Goal: Task Accomplishment & Management: Manage account settings

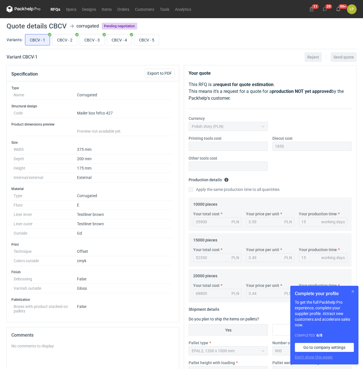
click at [353, 290] on button "button" at bounding box center [352, 291] width 7 height 7
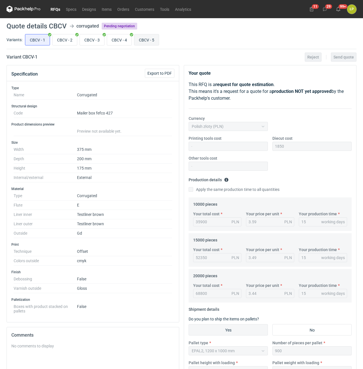
click at [138, 45] on input "CBCV - 5" at bounding box center [146, 39] width 24 height 11
radio input "true"
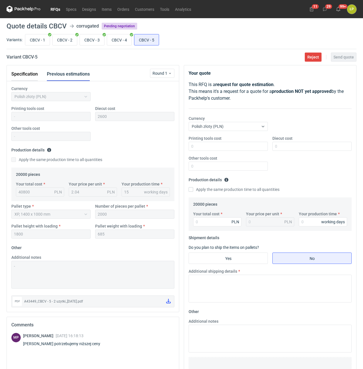
click at [29, 74] on button "Specification" at bounding box center [24, 74] width 26 height 14
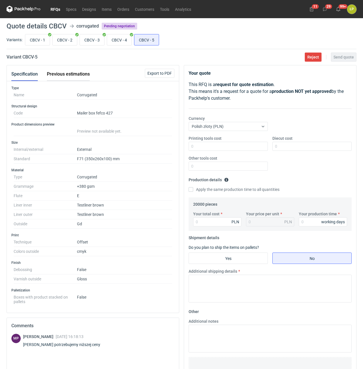
click at [58, 78] on button "Previous estimations" at bounding box center [68, 74] width 43 height 14
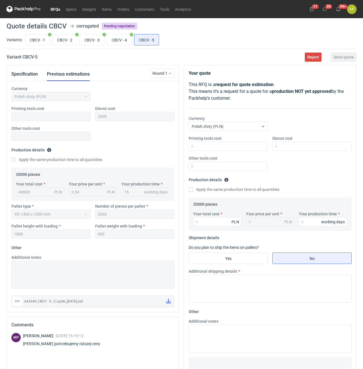
click at [28, 58] on h2 "Variant CBCV - 5" at bounding box center [22, 57] width 31 height 7
copy h2 "CBCV"
click at [209, 148] on input "Printing tools cost" at bounding box center [228, 146] width 79 height 9
type input "0"
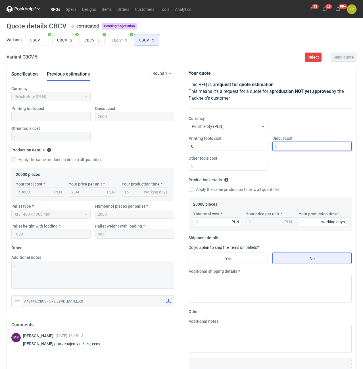
click at [286, 147] on input "Diecut cost" at bounding box center [311, 146] width 79 height 9
type input "2600"
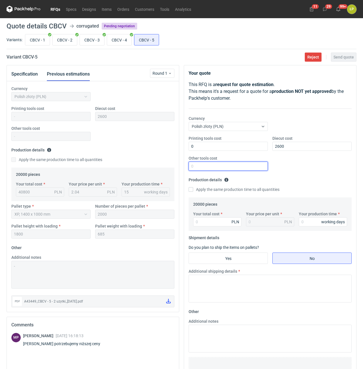
click at [212, 169] on input "Other tools cost" at bounding box center [228, 166] width 79 height 9
type input "0"
click at [315, 224] on input "Your production time" at bounding box center [323, 221] width 48 height 9
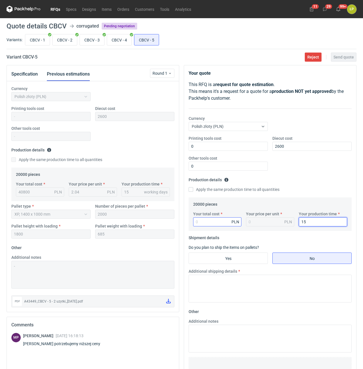
type input "15"
click at [229, 223] on input "Your total cost" at bounding box center [217, 221] width 48 height 9
type input "4000"
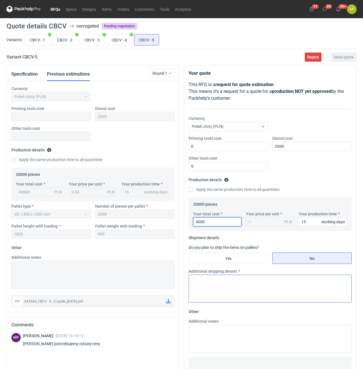
type input "0.2"
type input "40000"
type input "2"
type input "40000"
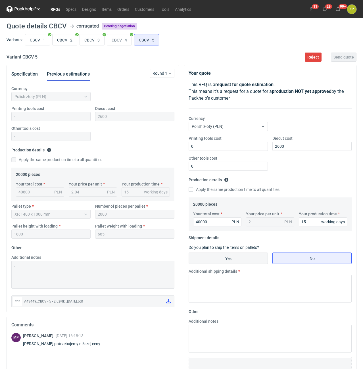
click at [254, 258] on input "Yes" at bounding box center [228, 258] width 79 height 11
radio input "true"
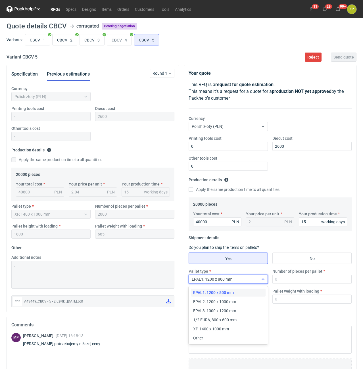
click at [257, 281] on div "EPAL1, 1200 x 800 mm" at bounding box center [224, 279] width 70 height 8
click at [227, 329] on span "XP, 1400 x 1000 mm" at bounding box center [211, 329] width 36 height 6
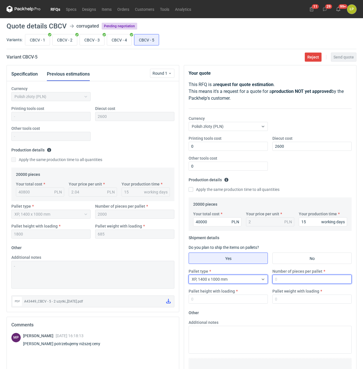
click at [281, 280] on input "Number of pieces per pallet" at bounding box center [311, 279] width 79 height 9
type input "2000"
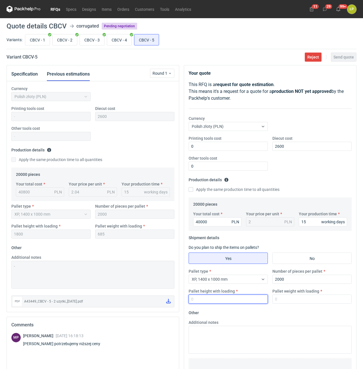
click at [246, 300] on input "Pallet height with loading" at bounding box center [228, 298] width 79 height 9
type input "1800"
click at [284, 299] on input "Pallet weight with loading" at bounding box center [311, 298] width 79 height 9
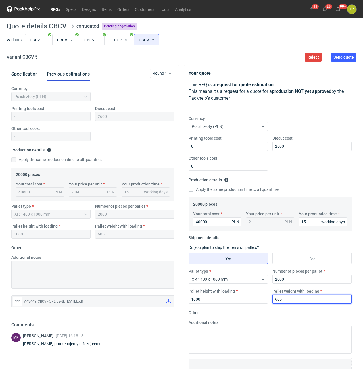
type input "685"
click at [284, 310] on form "Other Additional notes Browse files or drop to attach" at bounding box center [270, 350] width 163 height 84
click at [333, 61] on button "Send quote" at bounding box center [344, 57] width 26 height 9
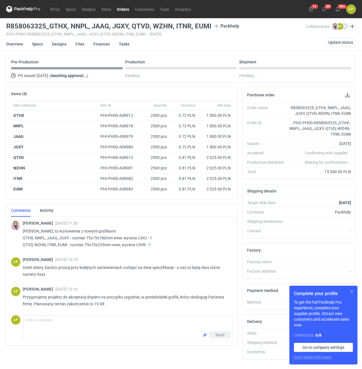
click at [351, 291] on button "button" at bounding box center [352, 291] width 7 height 7
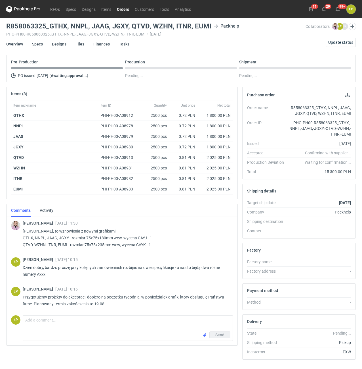
click at [143, 237] on p "Panie Łukaszu, to wznowienia z nowymi grafikami GTHX, NNPL, JAAG, JGXY - rozmia…" at bounding box center [126, 237] width 206 height 20
copy p "CAYJ"
click at [141, 240] on p "Panie Łukaszu, to wznowienia z nowymi grafikami GTHX, NNPL, JAAG, JGXY - rozmia…" at bounding box center [126, 237] width 206 height 20
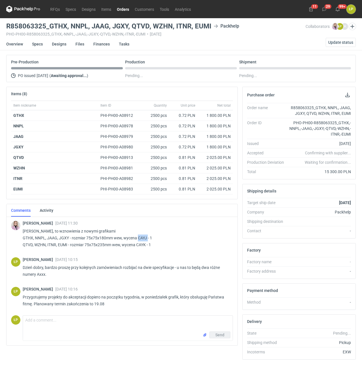
click at [142, 239] on p "Panie Łukaszu, to wznowienia z nowymi grafikami GTHX, NNPL, JAAG, JGXY - rozmia…" at bounding box center [126, 237] width 206 height 20
copy p "CAYJ"
click at [62, 46] on link "Designs" at bounding box center [59, 44] width 14 height 12
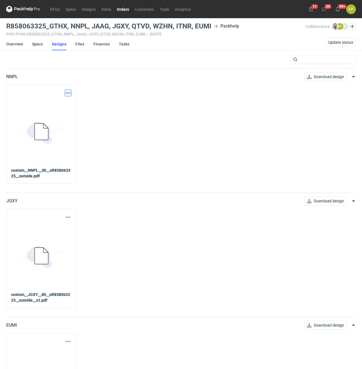
click at [70, 92] on button "button" at bounding box center [68, 92] width 7 height 7
click at [56, 104] on link "Download design part" at bounding box center [43, 105] width 52 height 9
click at [68, 217] on button "button" at bounding box center [68, 217] width 7 height 7
click at [60, 231] on link "Download design part" at bounding box center [43, 229] width 52 height 9
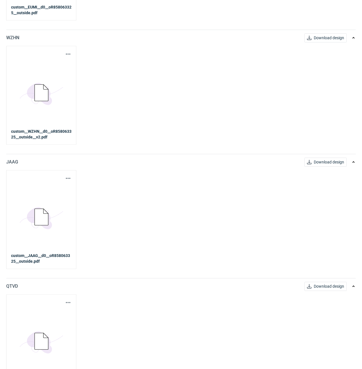
scroll to position [434, 0]
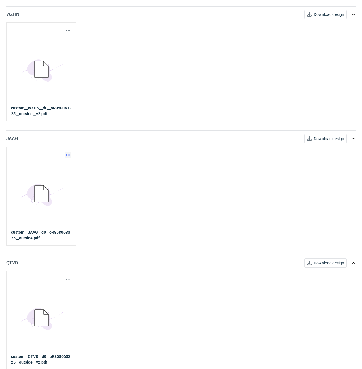
click at [67, 154] on button "button" at bounding box center [68, 154] width 7 height 7
click at [65, 164] on link "Download design part" at bounding box center [43, 167] width 52 height 9
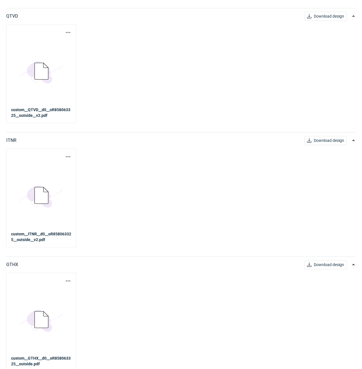
scroll to position [683, 0]
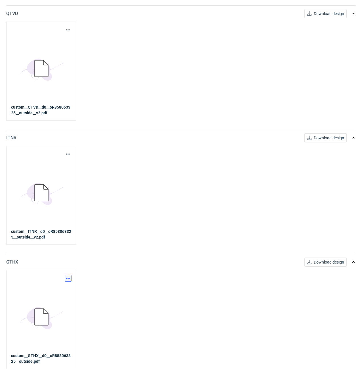
click at [68, 276] on button "button" at bounding box center [68, 278] width 7 height 7
click at [56, 285] on div "Download design part" at bounding box center [43, 291] width 57 height 14
click at [55, 288] on link "Download design part" at bounding box center [43, 290] width 52 height 9
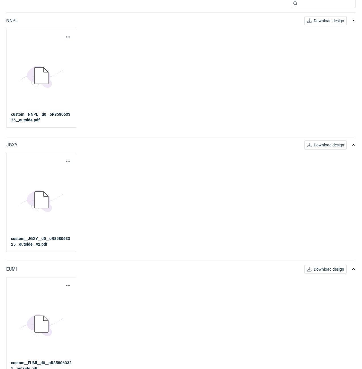
scroll to position [0, 0]
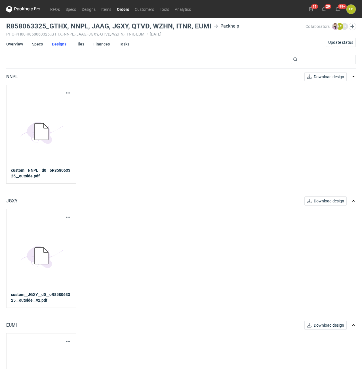
click at [22, 43] on link "Overview" at bounding box center [14, 44] width 17 height 12
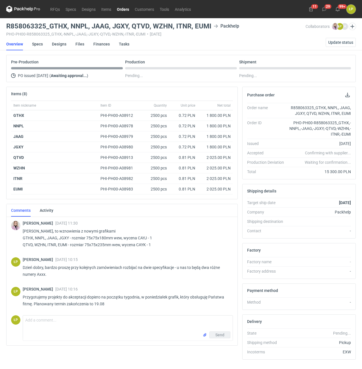
click at [141, 244] on p "Panie Łukaszu, to wznowienia z nowymi grafikami GTHX, NNPL, JAAG, JGXY - rozmia…" at bounding box center [126, 237] width 206 height 20
copy p "CAYK"
click at [39, 242] on p "Panie Łukaszu, to wznowienia z nowymi grafikami GTHX, NNPL, JAAG, JGXY - rozmia…" at bounding box center [126, 237] width 206 height 20
drag, startPoint x: 22, startPoint y: 244, endPoint x: 68, endPoint y: 244, distance: 45.1
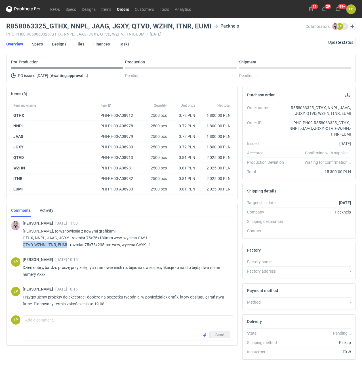
click at [68, 244] on div "Klaudia Wiśniewska 27 Aug 2025 11:30 Panie Łukaszu, to wznowienia z nowymi graf…" at bounding box center [122, 235] width 222 height 38
copy p "QTVD, WZHN, ITNR, EUMI"
click at [62, 47] on link "Designs" at bounding box center [59, 44] width 14 height 12
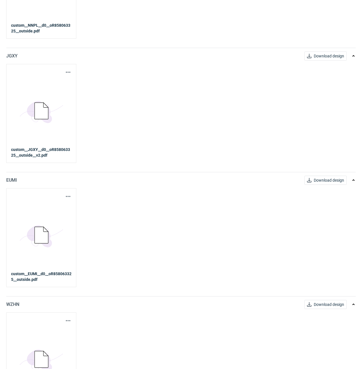
scroll to position [193, 0]
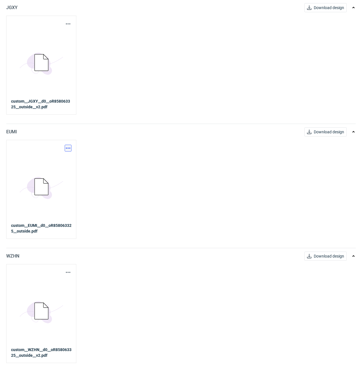
click at [68, 147] on button "button" at bounding box center [68, 148] width 7 height 7
click at [64, 162] on link "Download design part" at bounding box center [43, 160] width 52 height 9
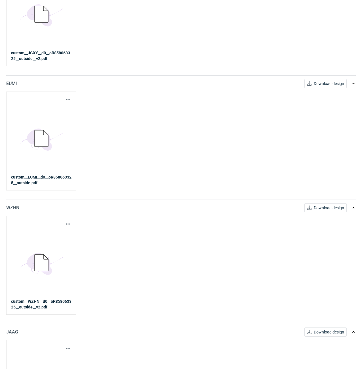
scroll to position [290, 0]
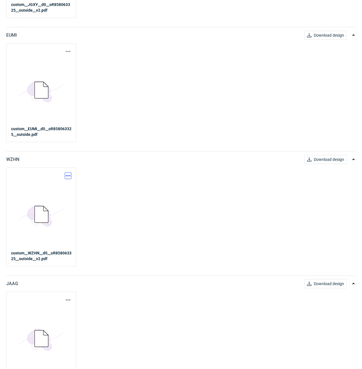
click at [68, 175] on button "button" at bounding box center [68, 175] width 7 height 7
click at [64, 183] on link "Download design part" at bounding box center [43, 187] width 52 height 9
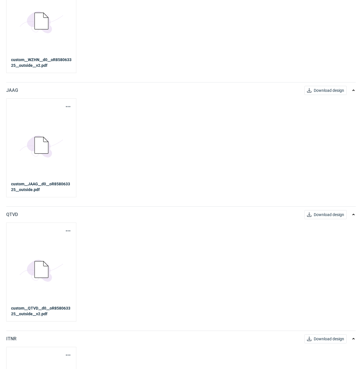
scroll to position [531, 0]
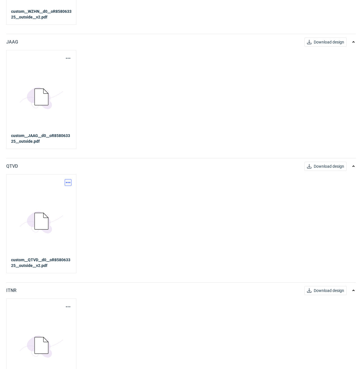
click at [70, 183] on button "button" at bounding box center [68, 182] width 7 height 7
click at [64, 193] on link "Download design part" at bounding box center [43, 194] width 52 height 9
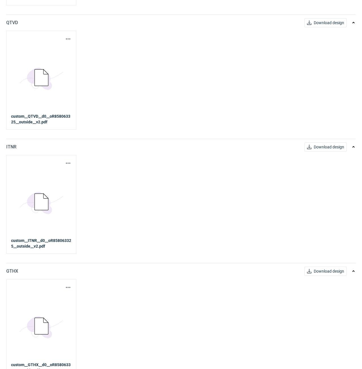
scroll to position [676, 0]
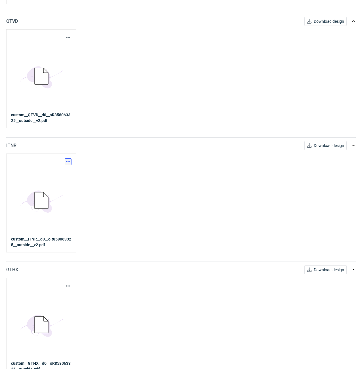
click at [67, 160] on button "button" at bounding box center [68, 161] width 7 height 7
click at [62, 173] on link "Download design part" at bounding box center [43, 174] width 52 height 9
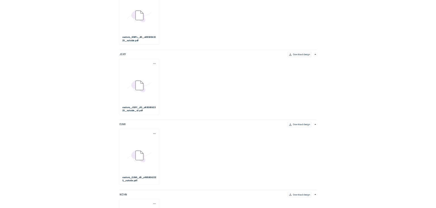
scroll to position [0, 0]
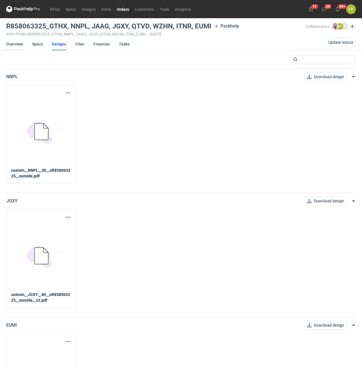
click at [14, 42] on link "Overview" at bounding box center [14, 44] width 17 height 12
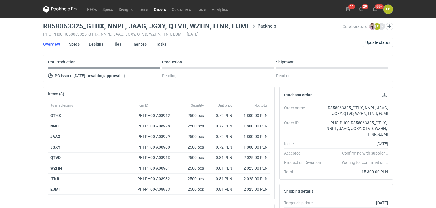
click at [158, 11] on link "Orders" at bounding box center [160, 9] width 18 height 7
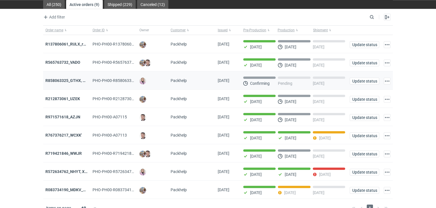
scroll to position [26, 0]
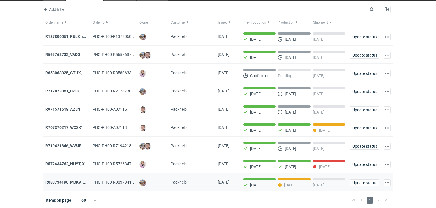
click at [64, 179] on strong "R083734190_MDKV_MVXD" at bounding box center [69, 181] width 49 height 5
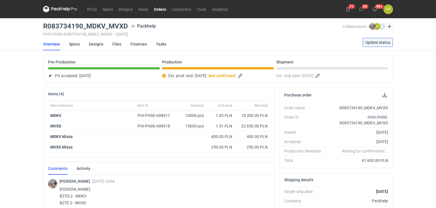
click at [362, 43] on span "Update status" at bounding box center [377, 42] width 25 height 4
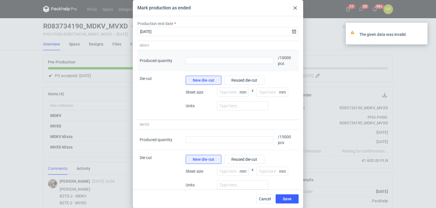
click at [227, 64] on div "Produced quantity" at bounding box center [229, 60] width 92 height 21
click at [227, 62] on input "Produced quantity" at bounding box center [230, 60] width 88 height 7
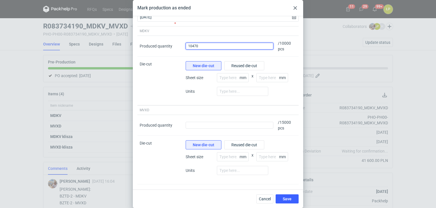
scroll to position [21, 0]
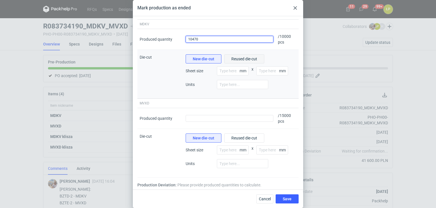
type input "10470"
click at [230, 60] on button "Reused die-cut" at bounding box center [244, 58] width 40 height 9
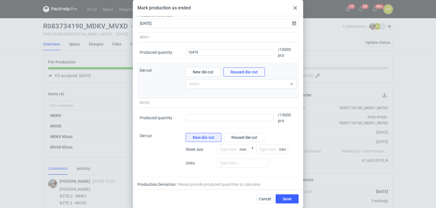
scroll to position [8, 0]
click at [205, 122] on div "Produced quantity" at bounding box center [229, 118] width 92 height 21
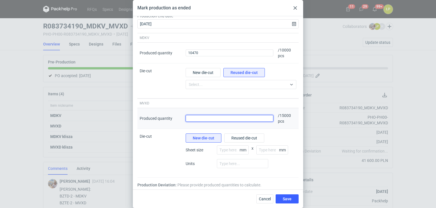
click at [205, 120] on input "Produced quantity" at bounding box center [230, 118] width 88 height 7
type input "14150"
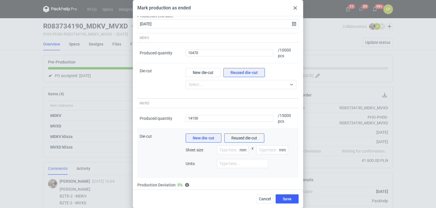
click at [252, 140] on button "Reused die-cut" at bounding box center [244, 137] width 40 height 9
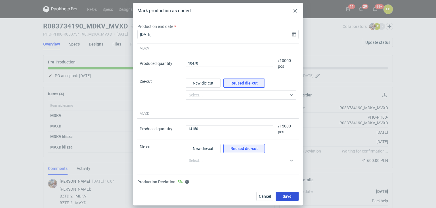
click at [282, 191] on div "Cancel Save" at bounding box center [218, 196] width 170 height 18
click at [283, 193] on button "Save" at bounding box center [287, 195] width 23 height 9
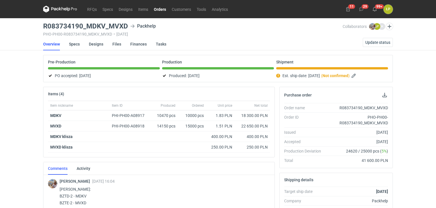
click at [162, 10] on link "Orders" at bounding box center [160, 9] width 18 height 7
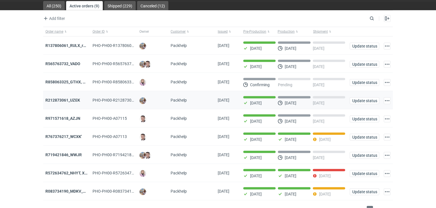
scroll to position [26, 0]
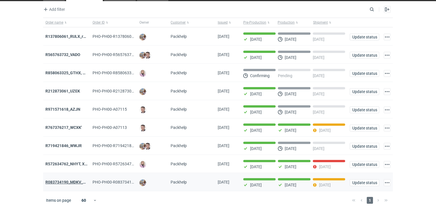
click at [76, 181] on strong "R083734190_MDKV_MVXD" at bounding box center [69, 181] width 49 height 5
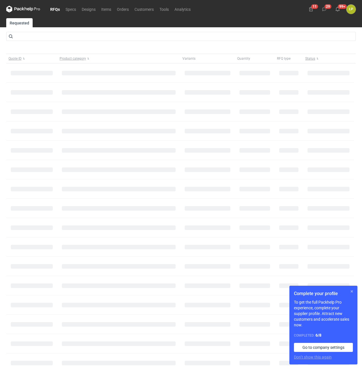
click at [354, 290] on button "button" at bounding box center [352, 291] width 7 height 7
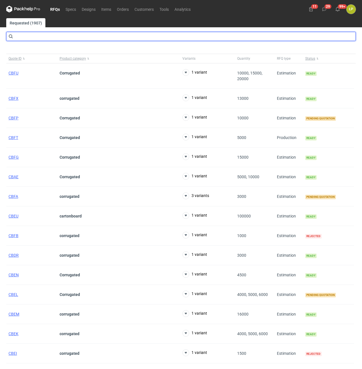
click at [109, 37] on input "text" at bounding box center [181, 36] width 350 height 9
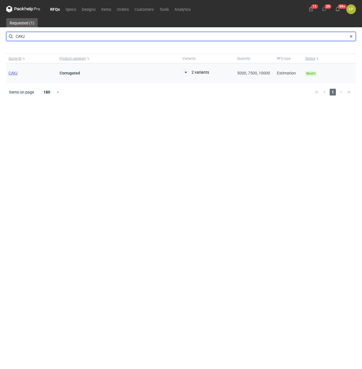
type input "CAYJ"
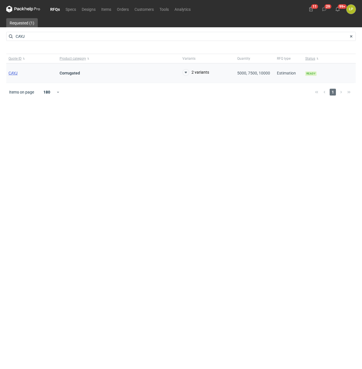
click at [14, 74] on span "CAYJ" at bounding box center [13, 73] width 9 height 5
